Goal: Transaction & Acquisition: Purchase product/service

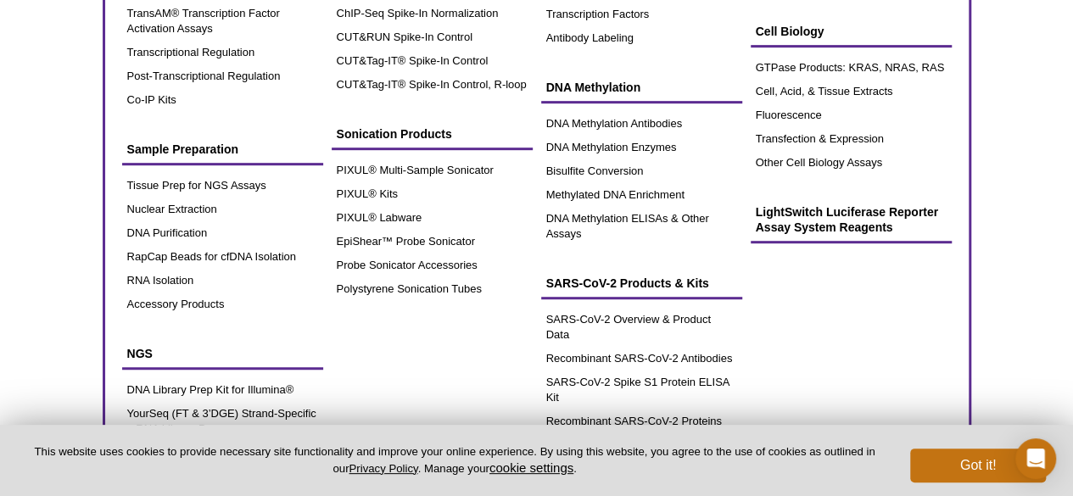
scroll to position [424, 0]
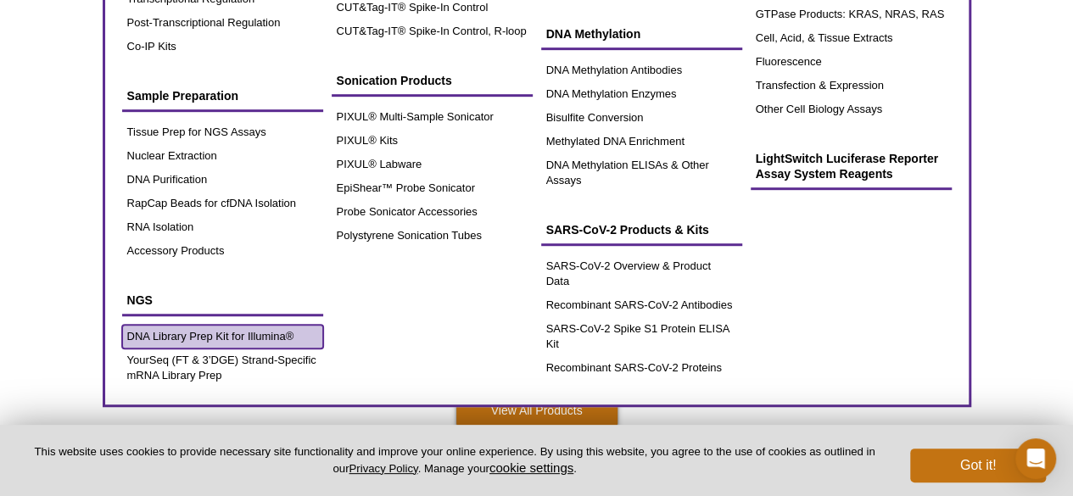
click at [228, 330] on link "DNA Library Prep Kit for Illumina®" at bounding box center [222, 337] width 201 height 24
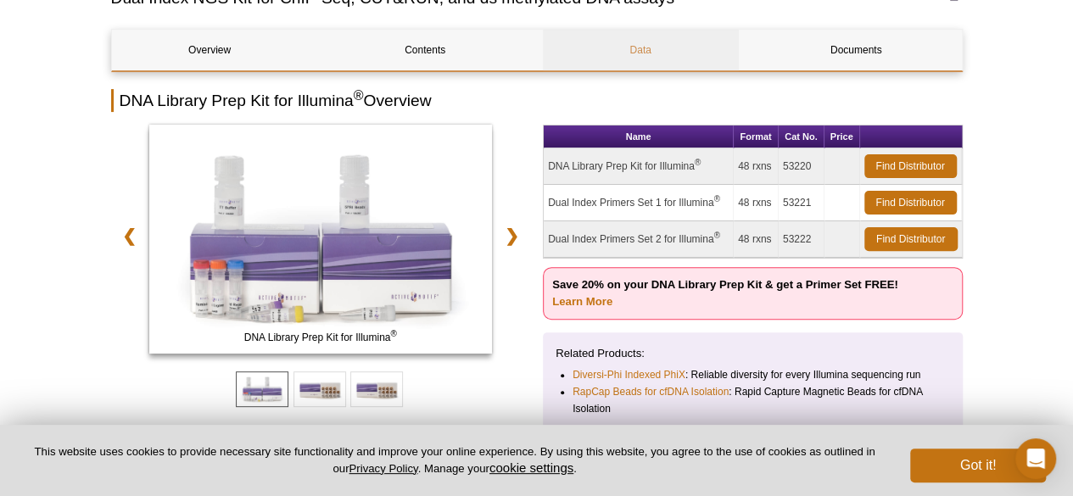
scroll to position [144, 0]
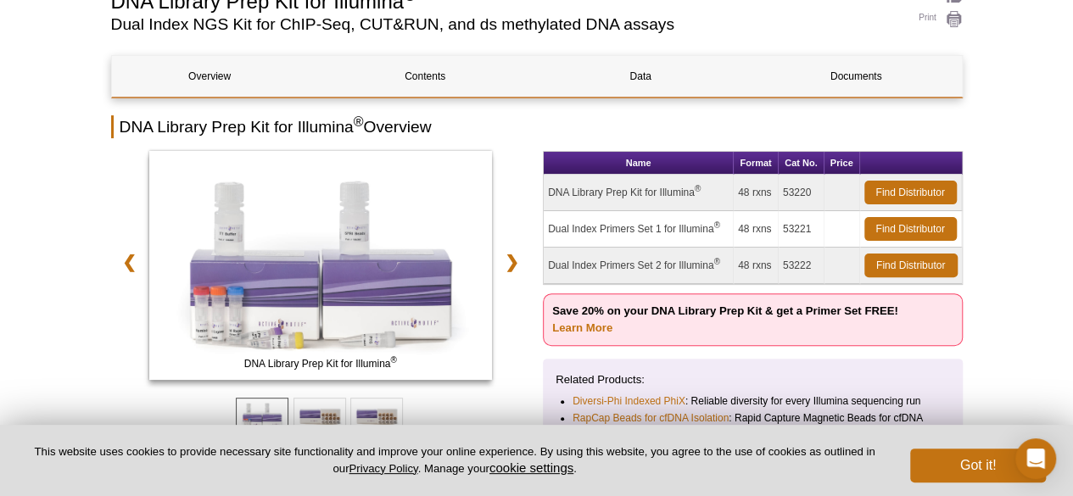
drag, startPoint x: 543, startPoint y: 193, endPoint x: 692, endPoint y: 193, distance: 149.3
click at [692, 193] on td "DNA Library Prep Kit for Illumina ®" at bounding box center [639, 193] width 190 height 36
copy td "DNA Library Prep Kit for Illumina"
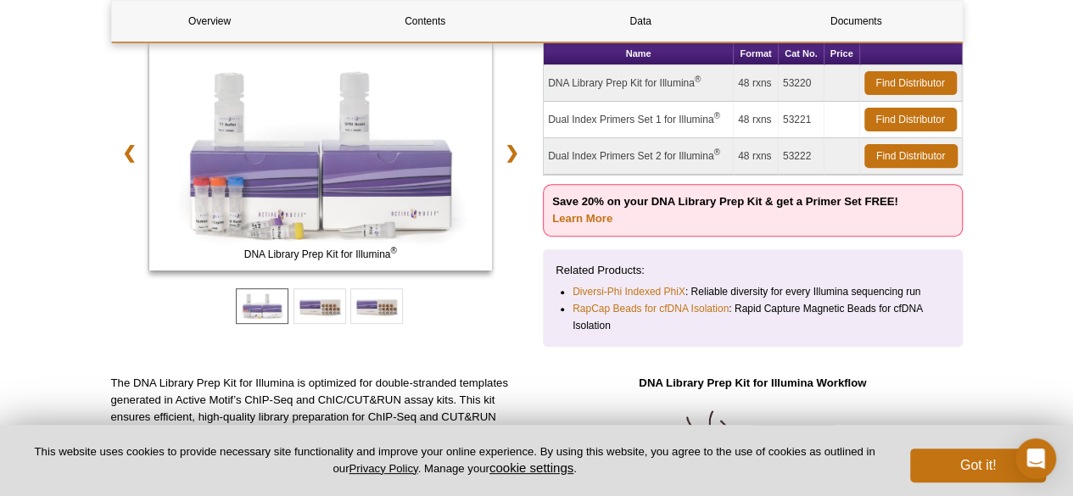
scroll to position [229, 0]
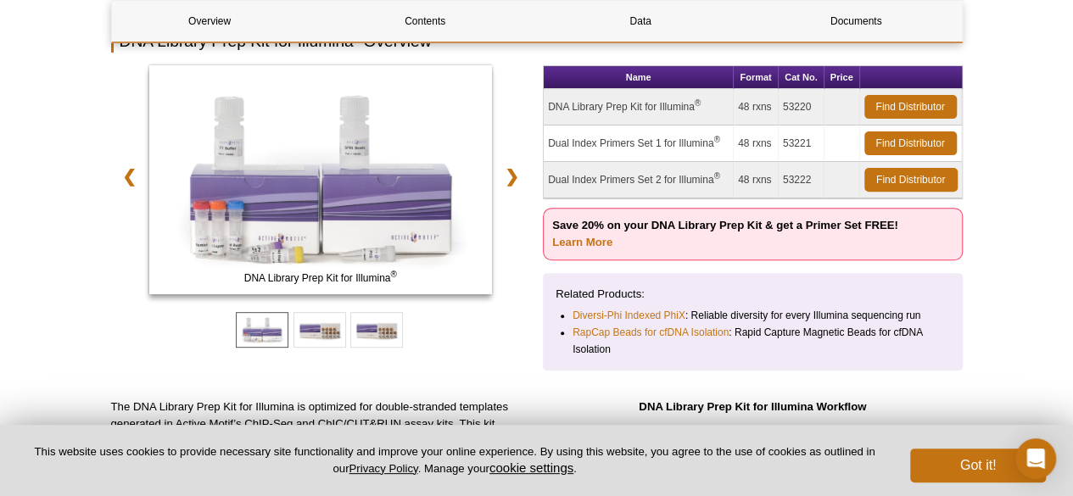
click at [814, 310] on li "Diversi-Phi Indexed PhiX : Reliable diversity for every Illumina sequencing run" at bounding box center [754, 315] width 362 height 17
